Goal: Task Accomplishment & Management: Manage account settings

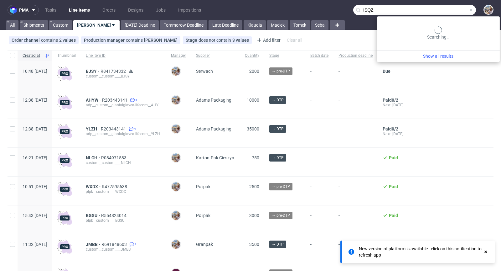
type input "ISQZ"
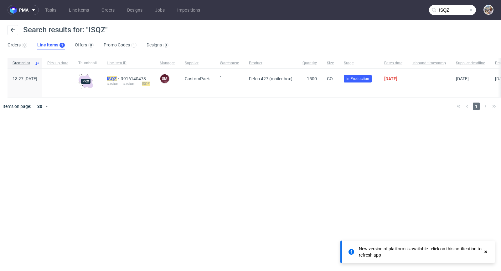
click at [117, 77] on mark "ISQZ" at bounding box center [112, 78] width 10 height 5
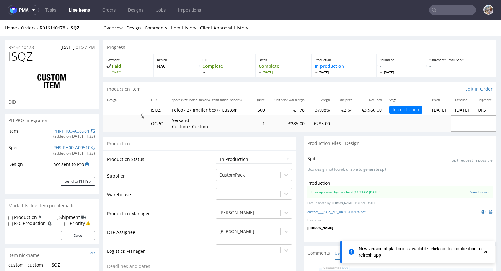
scroll to position [163, 0]
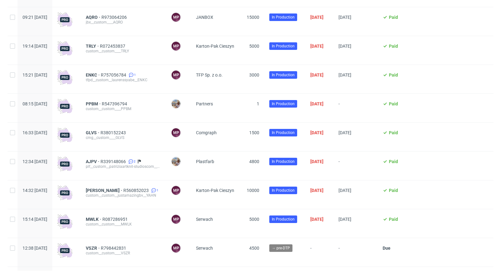
scroll to position [606, 0]
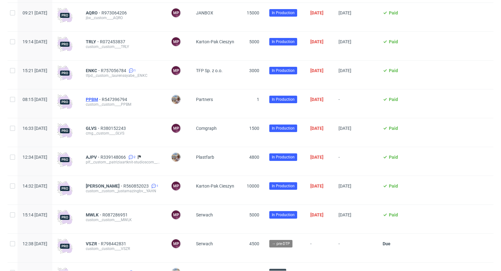
click at [102, 100] on span "PPBM" at bounding box center [94, 99] width 16 height 5
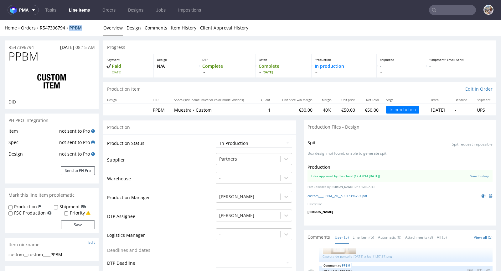
drag, startPoint x: 89, startPoint y: 28, endPoint x: 72, endPoint y: 27, distance: 17.6
click at [72, 27] on div "Home Orders R547396794 PPBM" at bounding box center [52, 28] width 94 height 6
copy strong "PPBM"
click at [481, 193] on icon at bounding box center [483, 195] width 5 height 4
click at [446, 14] on input "text" at bounding box center [452, 10] width 47 height 10
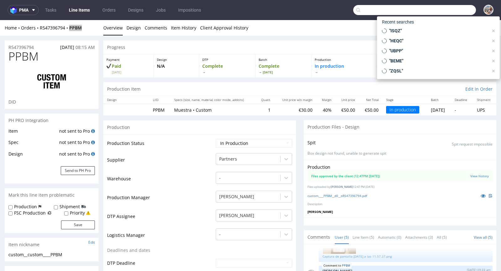
paste input "XNQW"
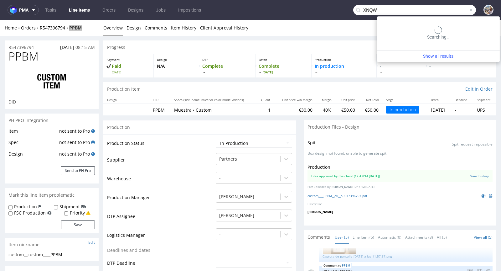
type input "XNQW"
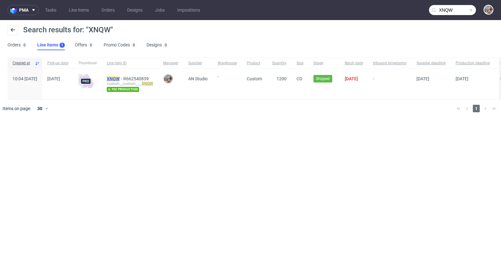
click at [120, 79] on mark "XNQW" at bounding box center [113, 78] width 13 height 5
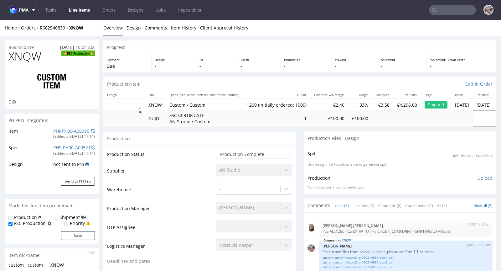
type input "1200"
select select "in_progress"
drag, startPoint x: 89, startPoint y: 28, endPoint x: 40, endPoint y: 27, distance: 49.2
click at [40, 27] on div "Home Orders R662540839 XNQW" at bounding box center [52, 28] width 94 height 6
copy div "R662540839 XNQW"
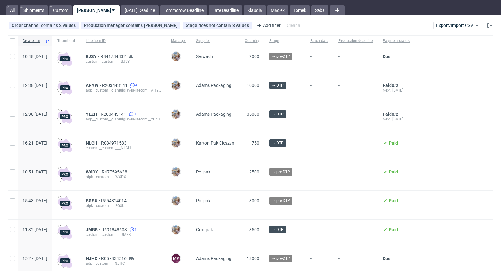
scroll to position [47, 0]
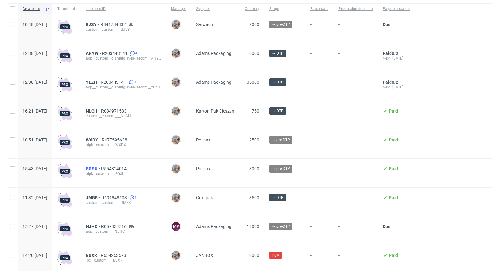
click at [101, 167] on span "BGSU" at bounding box center [93, 168] width 15 height 5
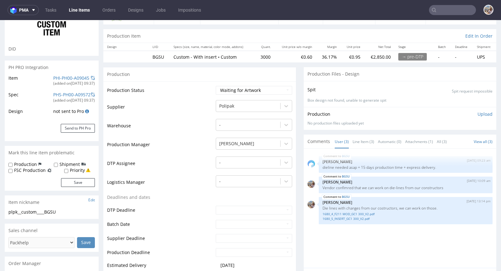
scroll to position [66, 0]
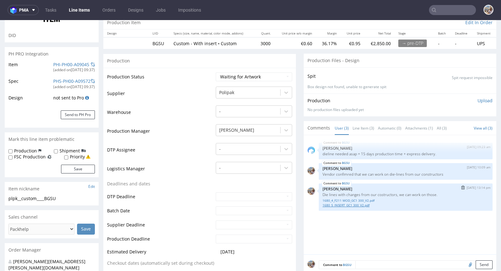
click at [362, 203] on link "1680_5_INSERT_GC1 300_V2.pdf" at bounding box center [406, 205] width 166 height 5
click at [343, 198] on link "1680_4_F211 MOD_GC1 300_V2.pdf" at bounding box center [406, 200] width 166 height 5
drag, startPoint x: 437, startPoint y: 193, endPoint x: 318, endPoint y: 192, distance: 119.4
click at [323, 192] on p "Die lines with changes from our costructors, we can work on those." at bounding box center [406, 194] width 166 height 5
copy p "Die lines with changes from our costructors, we can work on those."
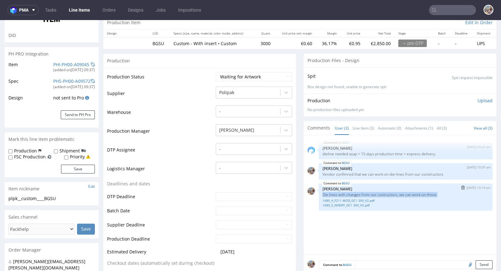
click at [461, 186] on img "submit" at bounding box center [462, 187] width 3 height 4
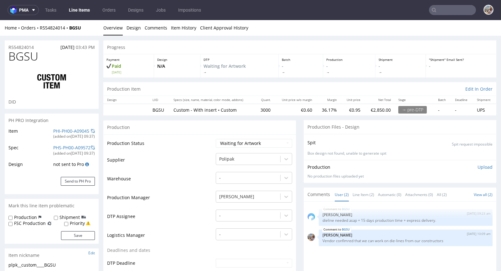
scroll to position [223, 0]
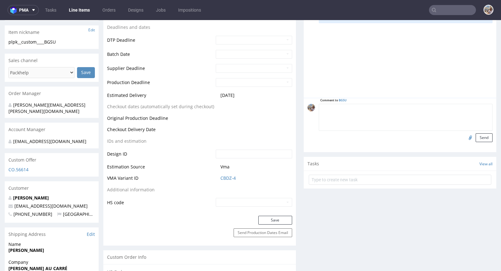
click at [365, 106] on textarea at bounding box center [406, 117] width 174 height 27
paste textarea "Die lines with changes from our costructors, we can work on those."
type textarea "Die lines with changes from our costructors, we can work on those."
click at [465, 136] on input "file" at bounding box center [469, 137] width 9 height 8
type input "C:\fakepath\1680_5_INSERT_GC1 300_V2.pdf"
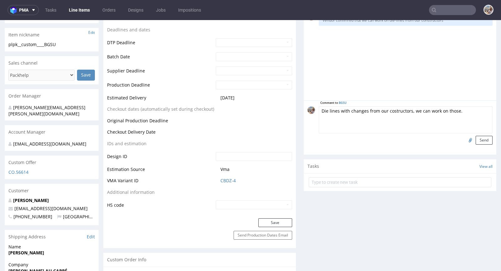
scroll to position [170, 0]
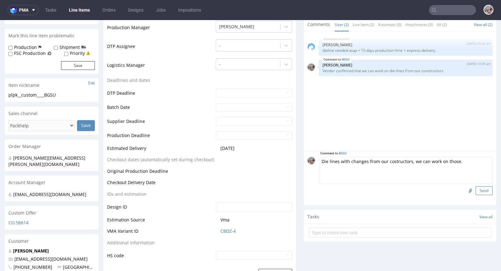
click at [476, 189] on button "Send" at bounding box center [484, 190] width 17 height 9
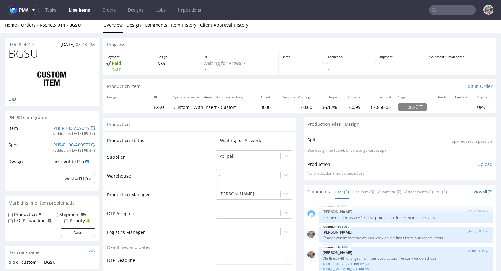
scroll to position [0, 0]
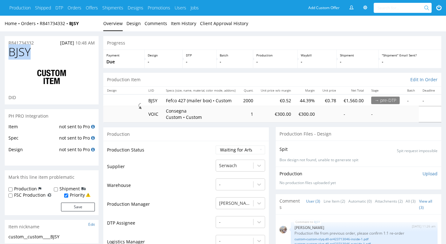
drag, startPoint x: 40, startPoint y: 51, endPoint x: 11, endPoint y: 50, distance: 29.5
click at [11, 50] on h1 "BJSY" at bounding box center [51, 52] width 86 height 13
copy span "BJSY"
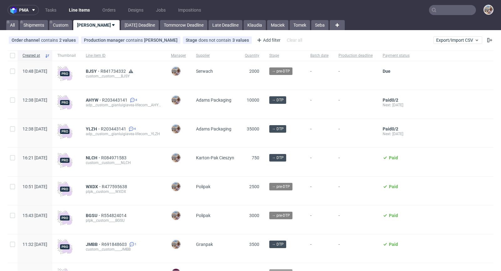
click at [452, 13] on input "text" at bounding box center [452, 10] width 47 height 10
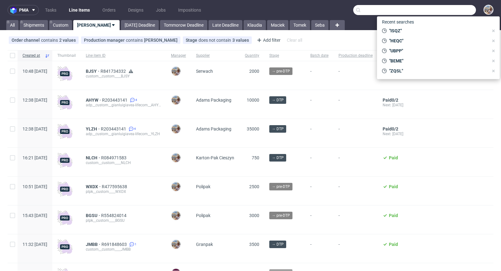
paste input "BJSY"
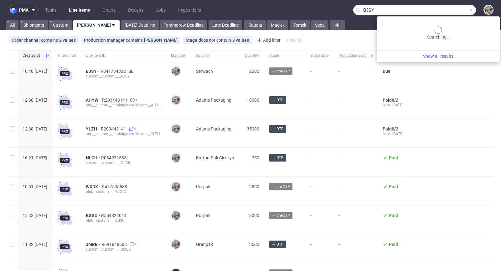
type input "BJSY"
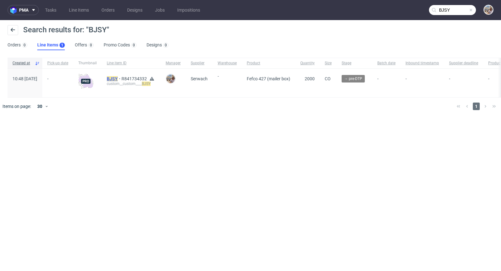
click at [118, 79] on mark "BJSY" at bounding box center [112, 78] width 11 height 5
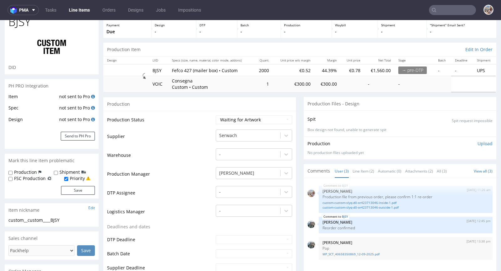
scroll to position [36, 0]
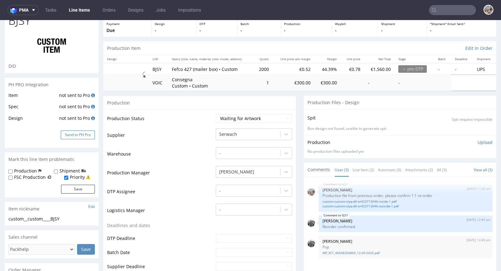
click at [87, 133] on button "Send to PH Pro" at bounding box center [78, 134] width 34 height 9
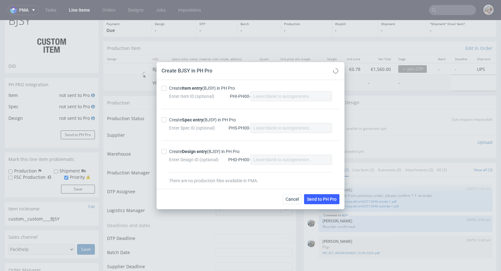
click at [172, 85] on div "Create Item entry (BJSY) in PH Pro" at bounding box center [202, 88] width 66 height 6
click at [167, 86] on input "Create Item entry (BJSY) in PH Pro" at bounding box center [164, 88] width 5 height 5
checkbox input "true"
click at [185, 123] on div "Enter Spec ID (optional) PHS-PH00-" at bounding box center [250, 128] width 163 height 10
click at [185, 121] on strong "Spec entry" at bounding box center [192, 119] width 21 height 5
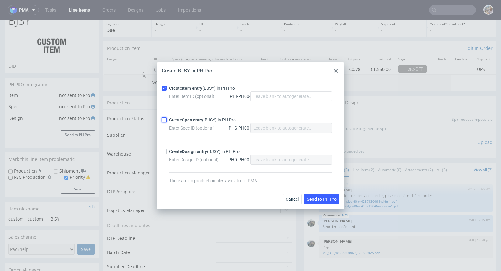
click at [167, 121] on input "Create Spec entry (BJSY) in PH Pro" at bounding box center [164, 119] width 5 height 5
checkbox input "true"
click at [329, 201] on span "Send to PH Pro" at bounding box center [322, 199] width 30 height 4
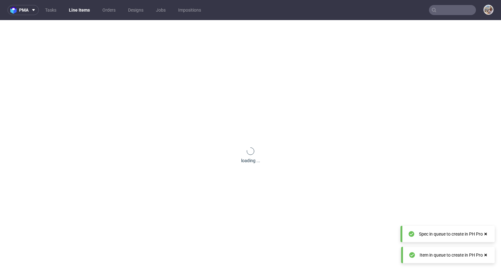
scroll to position [0, 0]
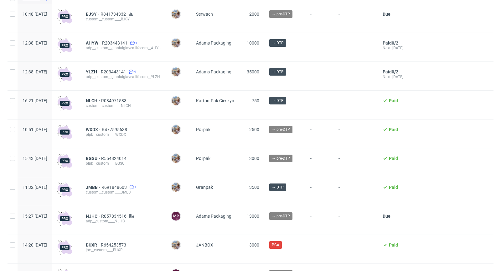
scroll to position [67, 0]
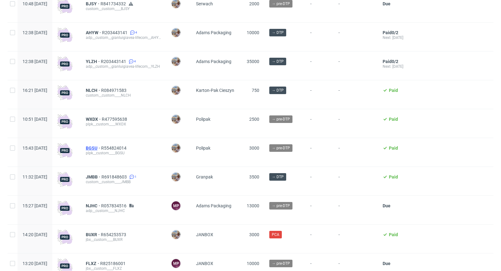
click at [101, 145] on span "BGSU" at bounding box center [93, 147] width 15 height 5
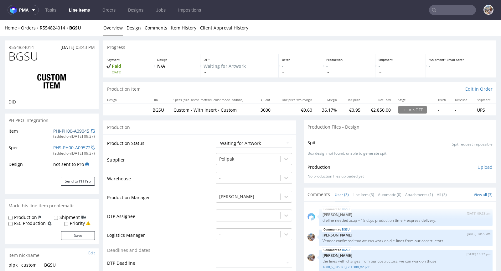
click at [67, 131] on link "PHI-PH00-A09045" at bounding box center [71, 131] width 36 height 6
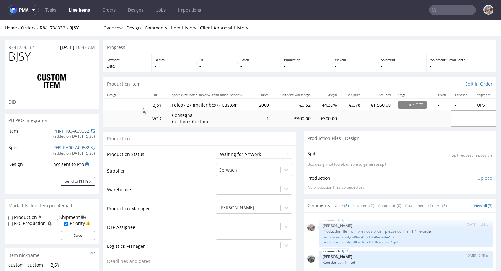
click at [69, 129] on link "PHI-PH00-A09062" at bounding box center [71, 131] width 36 height 6
drag, startPoint x: 50, startPoint y: 57, endPoint x: 8, endPoint y: 57, distance: 42.0
click at [8, 57] on div "BJSY DID" at bounding box center [52, 79] width 94 height 59
copy span "BJSY"
click at [376, 238] on link "custom-custom-slyq-d0-or423713046-inside-1.pdf" at bounding box center [406, 237] width 166 height 5
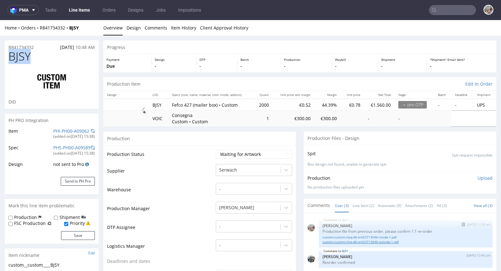
click at [356, 240] on link "custom-custom-slyq-d0-or423713046-outside-1.pdf" at bounding box center [406, 241] width 166 height 5
click at [44, 58] on h1 "BJSY" at bounding box center [51, 56] width 86 height 13
drag, startPoint x: 38, startPoint y: 48, endPoint x: 8, endPoint y: 47, distance: 29.5
click at [8, 47] on div "R841734332 12.09.2025 10:48 AM" at bounding box center [52, 45] width 94 height 10
copy p "R841734332"
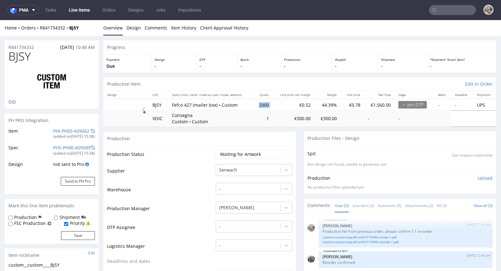
drag, startPoint x: 269, startPoint y: 104, endPoint x: 252, endPoint y: 104, distance: 16.6
click at [252, 104] on tr "BJSY Fefco 427 (mailer box) • Custom 2000 €0.52 44.39% €0.78 €1,560.00 → pre-DT…" at bounding box center [299, 105] width 393 height 12
copy td "2000"
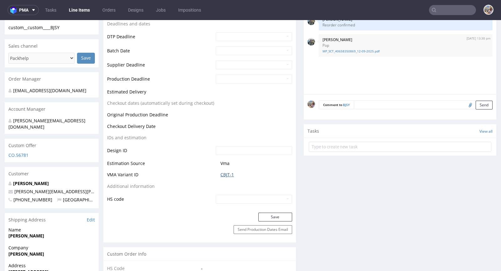
scroll to position [237, 0]
click at [231, 174] on link "CBJT-1" at bounding box center [227, 174] width 13 height 6
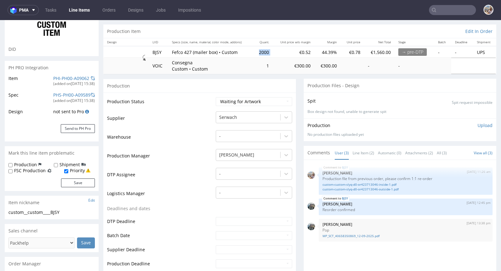
scroll to position [0, 0]
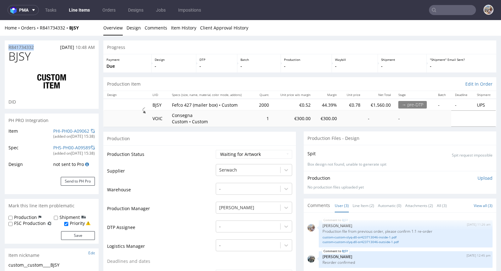
drag, startPoint x: 35, startPoint y: 47, endPoint x: 7, endPoint y: 47, distance: 27.9
click at [7, 47] on div "R841734332 12.09.2025 10:48 AM" at bounding box center [52, 45] width 94 height 10
copy p "R841734332"
drag, startPoint x: 38, startPoint y: 57, endPoint x: 8, endPoint y: 58, distance: 29.2
click at [8, 58] on h1 "BJSY" at bounding box center [51, 56] width 86 height 13
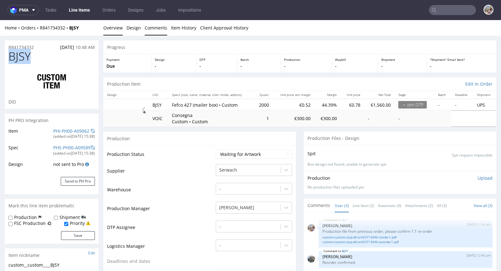
copy span "BJSY"
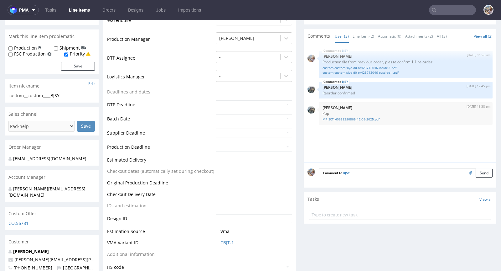
scroll to position [237, 0]
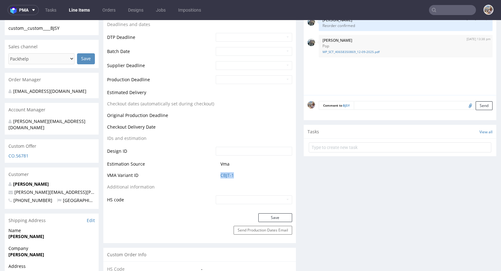
drag, startPoint x: 245, startPoint y: 175, endPoint x: 216, endPoint y: 174, distance: 28.9
click at [216, 174] on td "CBJT-1" at bounding box center [253, 177] width 78 height 12
copy link "CBJT-1"
click at [230, 177] on link "CBJT-1" at bounding box center [227, 175] width 13 height 6
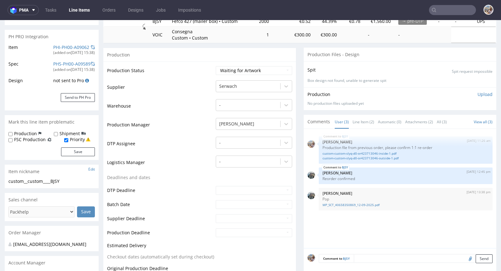
scroll to position [0, 0]
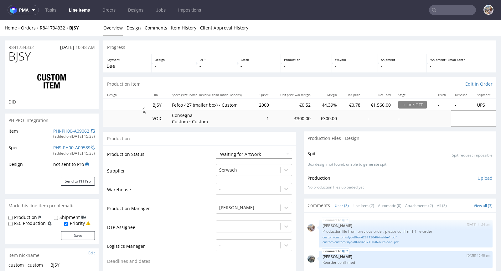
click at [243, 153] on select "Waiting for Artwork Waiting for Diecut Waiting for Mockup Waiting for DTP Waiti…" at bounding box center [254, 154] width 76 height 9
select select "production_in_process"
click at [216, 150] on select "Waiting for Artwork Waiting for Diecut Waiting for Mockup Waiting for DTP Waiti…" at bounding box center [254, 154] width 76 height 9
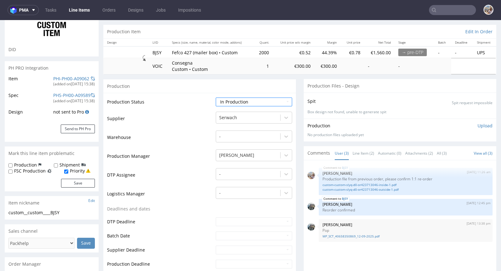
scroll to position [107, 0]
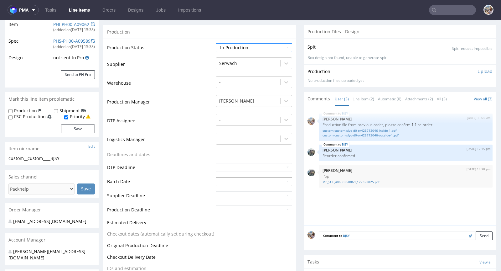
click at [266, 131] on td "12" at bounding box center [267, 133] width 9 height 9
type input "2025-09-12"
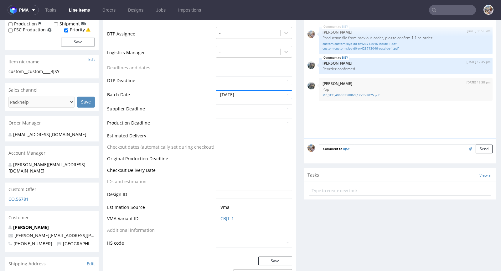
scroll to position [227, 0]
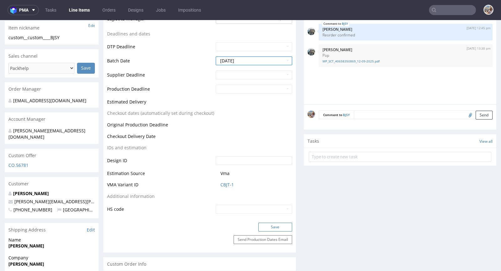
click at [267, 226] on button "Save" at bounding box center [275, 226] width 34 height 9
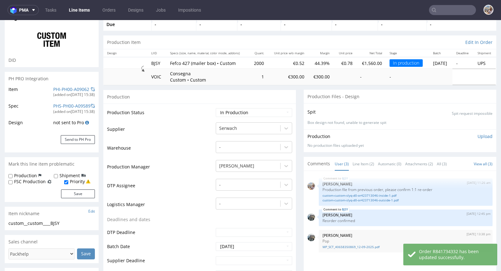
scroll to position [0, 0]
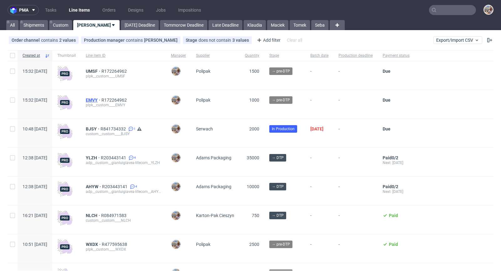
click at [102, 97] on span "EMVY" at bounding box center [94, 99] width 16 height 5
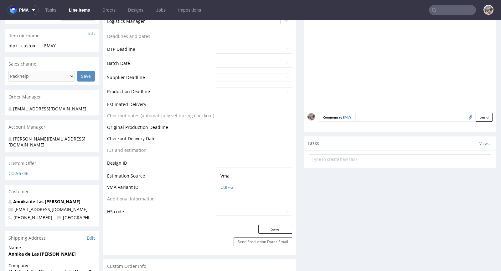
scroll to position [238, 0]
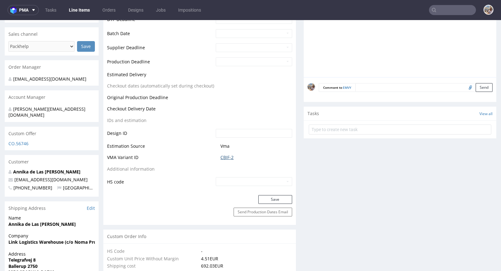
click at [223, 155] on link "CBIF-2" at bounding box center [227, 157] width 13 height 6
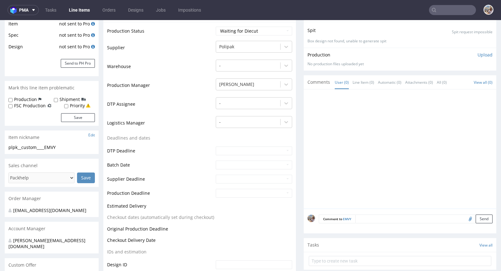
scroll to position [0, 0]
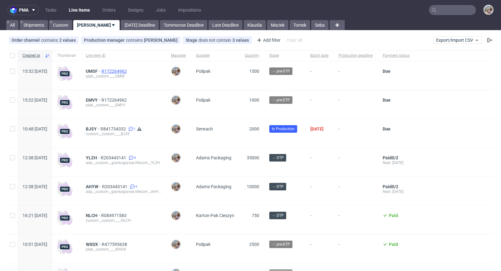
click at [128, 71] on span "R172264962" at bounding box center [115, 71] width 27 height 5
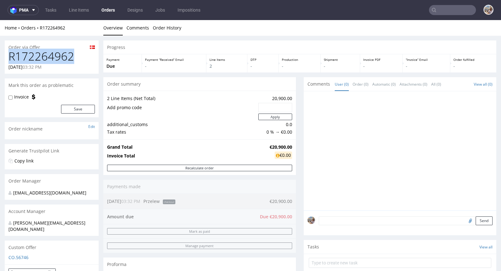
drag, startPoint x: 78, startPoint y: 56, endPoint x: 9, endPoint y: 55, distance: 68.3
click at [9, 55] on h1 "R172264962" at bounding box center [51, 56] width 86 height 13
copy h1 "R172264962"
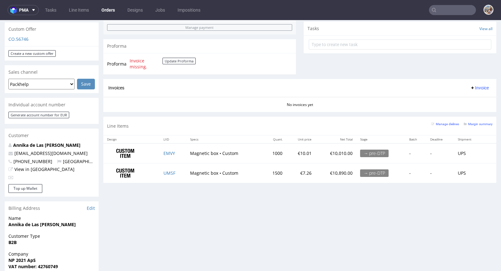
scroll to position [220, 0]
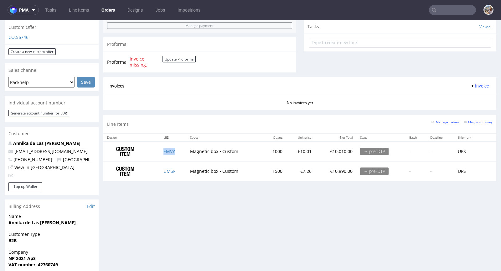
click at [181, 148] on td "EMVY" at bounding box center [173, 151] width 27 height 20
copy link "EMVY"
click at [177, 170] on td "UMSF" at bounding box center [173, 170] width 27 height 19
copy link "UMSF"
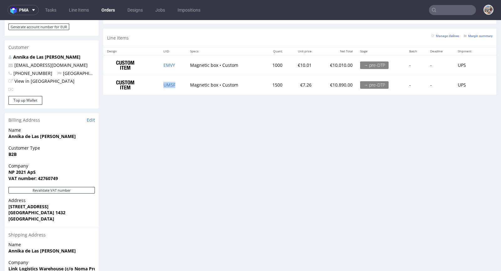
scroll to position [205, 0]
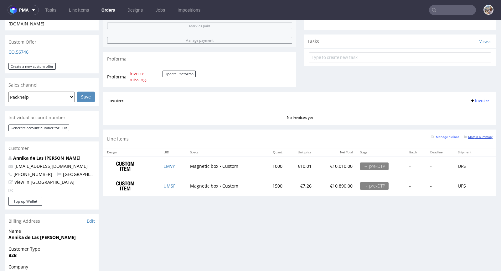
click at [471, 135] on small "Margin summary" at bounding box center [478, 136] width 29 height 3
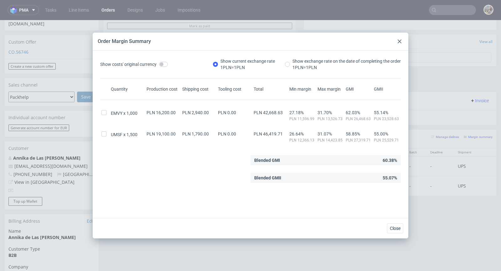
click at [399, 40] on use at bounding box center [400, 41] width 4 height 4
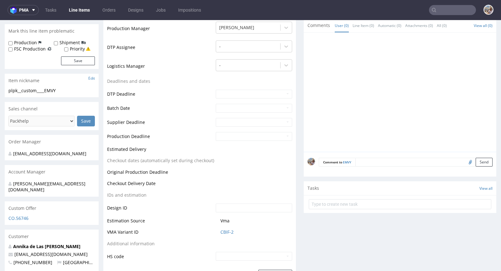
scroll to position [208, 0]
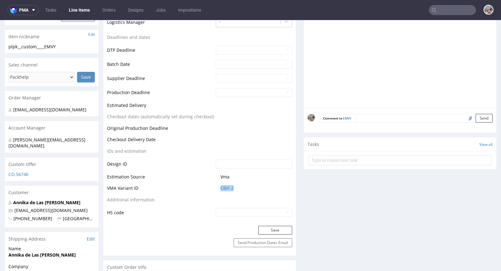
drag, startPoint x: 239, startPoint y: 189, endPoint x: 214, endPoint y: 188, distance: 24.5
click at [214, 188] on td "CBIF-2" at bounding box center [253, 190] width 78 height 12
copy link "CBIF-2"
click at [224, 189] on link "CBIF-2" at bounding box center [227, 188] width 13 height 6
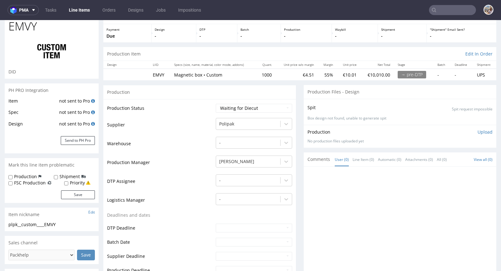
scroll to position [0, 0]
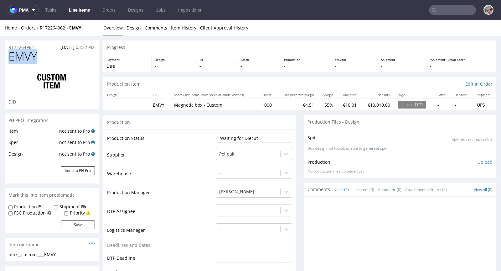
drag, startPoint x: 42, startPoint y: 54, endPoint x: 9, endPoint y: 56, distance: 33.0
click at [9, 56] on h1 "EMVY" at bounding box center [51, 56] width 86 height 13
copy span "EMVY"
click at [90, 169] on button "Send to PH Pro" at bounding box center [78, 170] width 34 height 9
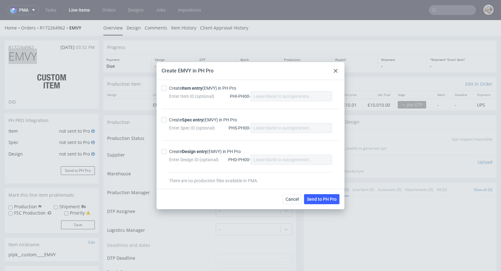
click at [179, 86] on div "Create Item entry (EMVY) in PH Pro" at bounding box center [202, 88] width 67 height 6
click at [167, 86] on input "Create Item entry (EMVY) in PH Pro" at bounding box center [164, 88] width 5 height 5
checkbox input "true"
click at [191, 121] on strong "Spec entry" at bounding box center [192, 119] width 21 height 5
click at [167, 121] on input "Create Spec entry (EMVY) in PH Pro" at bounding box center [164, 119] width 5 height 5
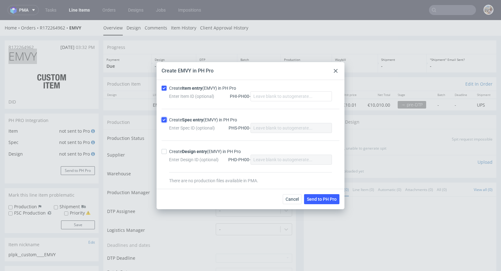
checkbox input "true"
click at [320, 195] on button "Send to PH Pro" at bounding box center [321, 199] width 35 height 10
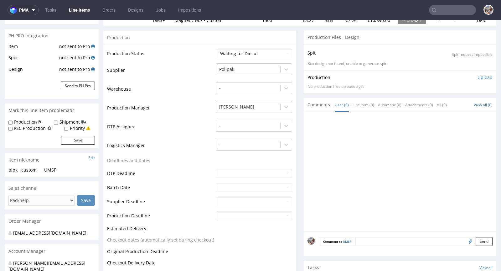
scroll to position [141, 0]
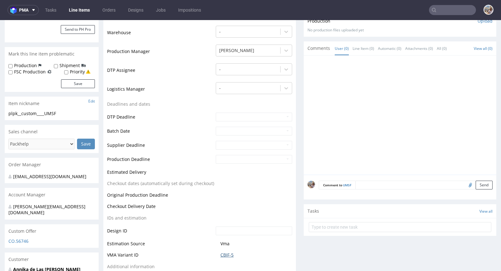
click at [227, 254] on link "CBIF-5" at bounding box center [227, 255] width 13 height 6
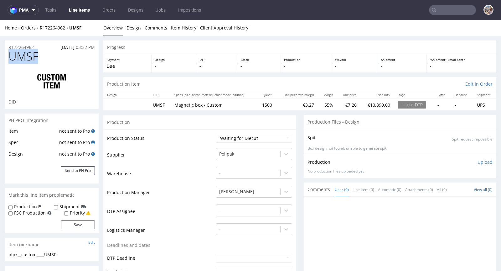
drag, startPoint x: 48, startPoint y: 55, endPoint x: 11, endPoint y: 55, distance: 37.3
click at [11, 55] on h1 "UMSF" at bounding box center [51, 56] width 86 height 13
copy span "UMSF"
click at [87, 164] on div "Item not sent to Pro Spec not sent to Pro Design not sent to Pro Send to PH Pro" at bounding box center [52, 155] width 94 height 56
click at [85, 167] on button "Send to PH Pro" at bounding box center [78, 170] width 34 height 9
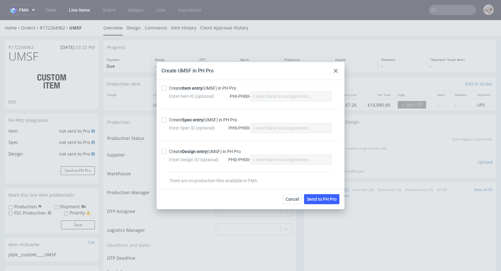
click at [178, 89] on div "Create Item entry (UMSF) in PH Pro" at bounding box center [202, 88] width 67 height 6
click at [167, 89] on input "Create Item entry (UMSF) in PH Pro" at bounding box center [164, 88] width 5 height 5
checkbox input "true"
click at [182, 120] on div "Create Spec entry (UMSF) in PH Pro" at bounding box center [203, 120] width 68 height 6
click at [167, 120] on input "Create Spec entry (UMSF) in PH Pro" at bounding box center [164, 119] width 5 height 5
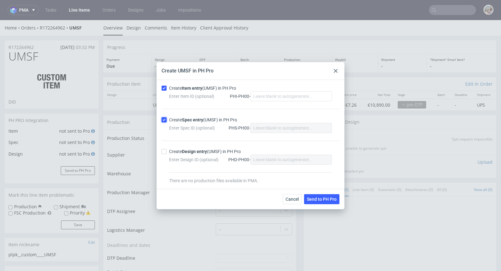
checkbox input "true"
click at [322, 199] on span "Send to PH Pro" at bounding box center [322, 199] width 30 height 4
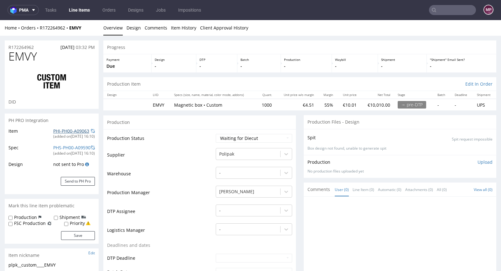
click at [70, 132] on link "PHI-PH00-A09063" at bounding box center [71, 131] width 36 height 6
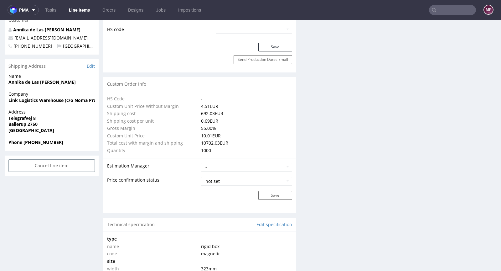
scroll to position [255, 0]
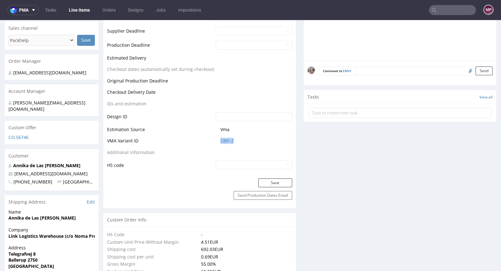
drag, startPoint x: 238, startPoint y: 140, endPoint x: 215, endPoint y: 141, distance: 23.5
click at [215, 141] on td "CBIF-2" at bounding box center [253, 143] width 78 height 12
copy link "CBIF-2"
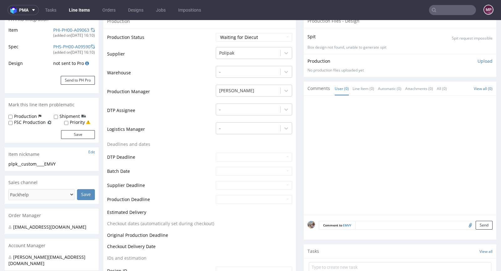
scroll to position [0, 0]
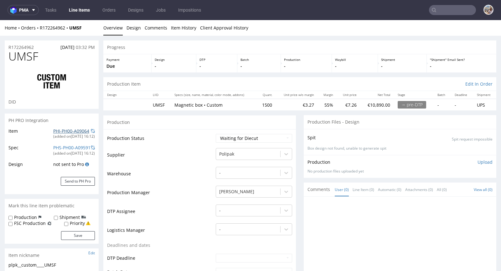
click at [79, 130] on link "PHI-PH00-A09064" at bounding box center [71, 131] width 36 height 6
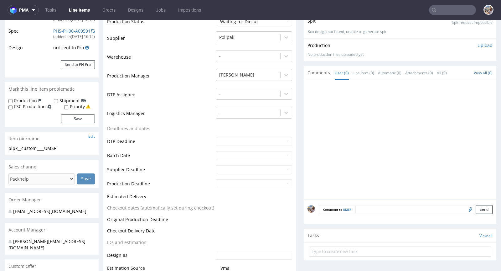
scroll to position [236, 0]
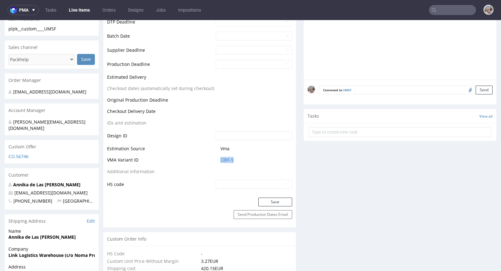
drag, startPoint x: 242, startPoint y: 159, endPoint x: 204, endPoint y: 159, distance: 38.2
click at [204, 159] on tr "VMA Variant ID CBIF-5" at bounding box center [199, 162] width 185 height 12
copy tr "CBIF-5"
